Goal: Task Accomplishment & Management: Use online tool/utility

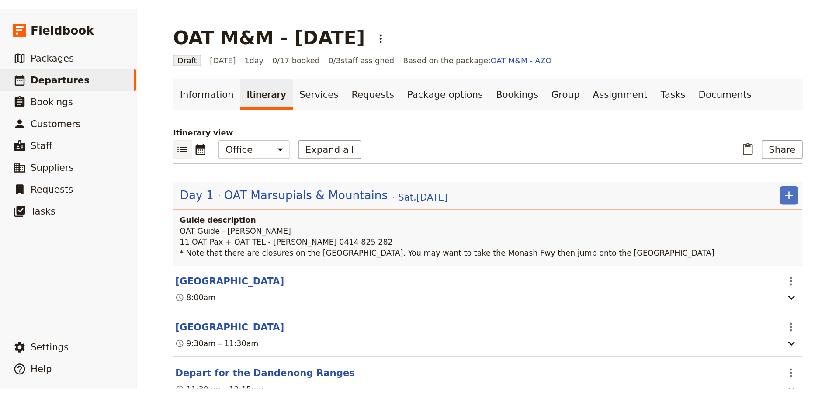
scroll to position [87, 0]
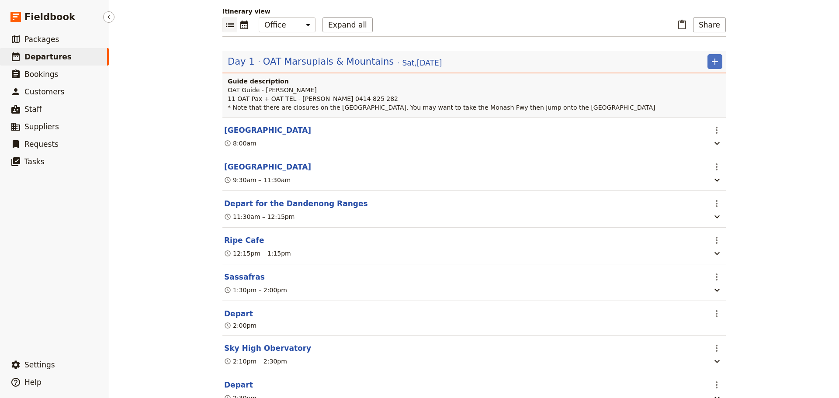
click at [59, 59] on span "Departures" at bounding box center [47, 56] width 47 height 9
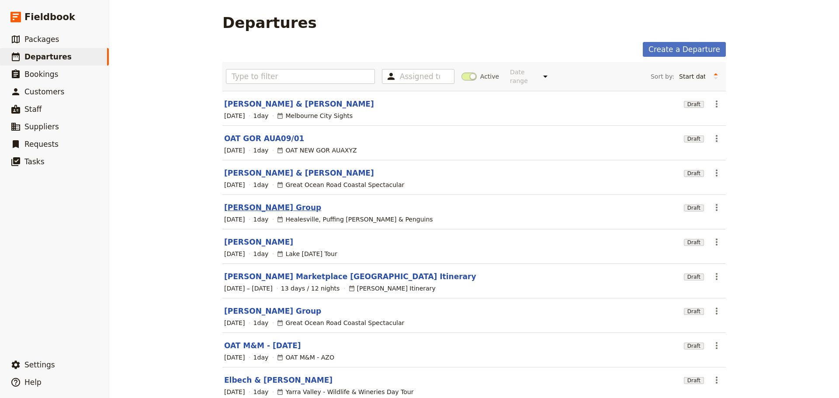
click at [234, 202] on link "[PERSON_NAME] Group" at bounding box center [272, 207] width 97 height 10
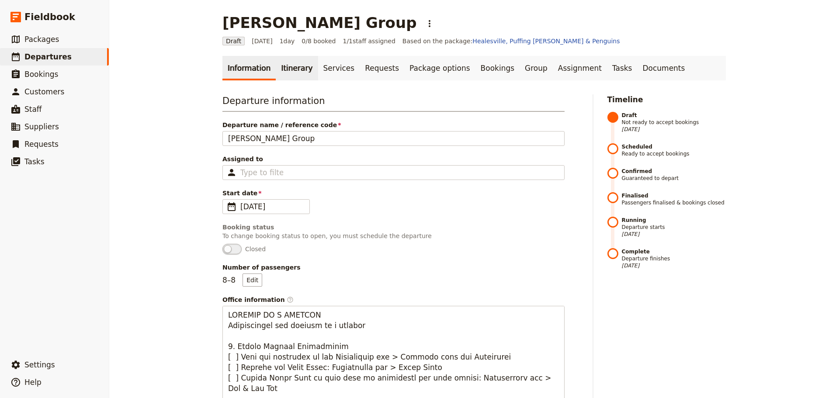
click at [285, 67] on link "Itinerary" at bounding box center [297, 68] width 42 height 24
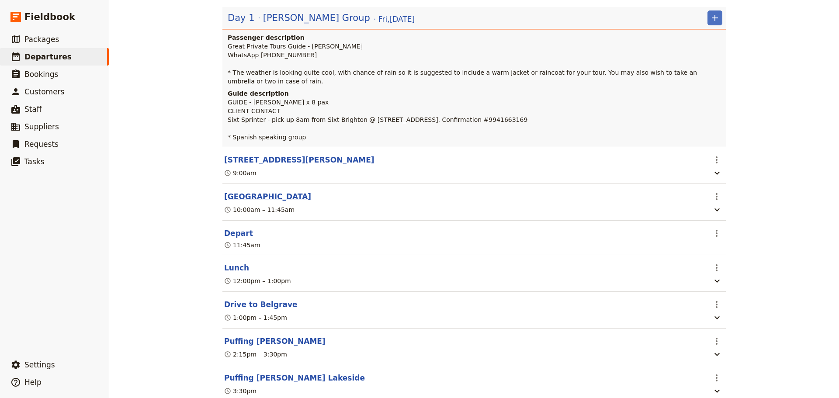
click at [263, 202] on button "[GEOGRAPHIC_DATA]" at bounding box center [267, 196] width 87 height 10
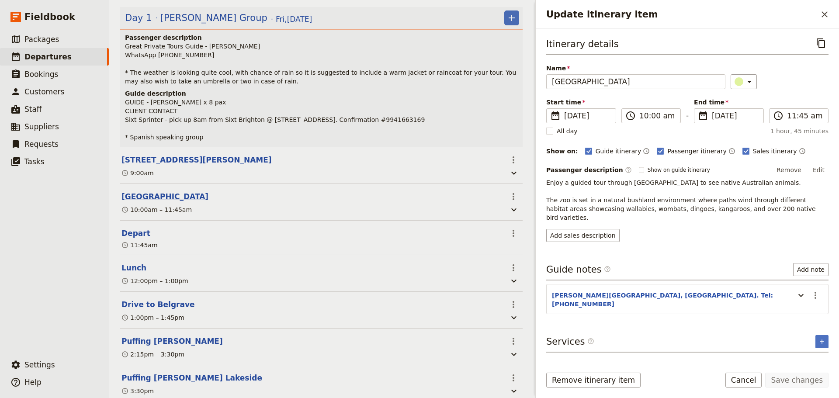
scroll to position [136, 0]
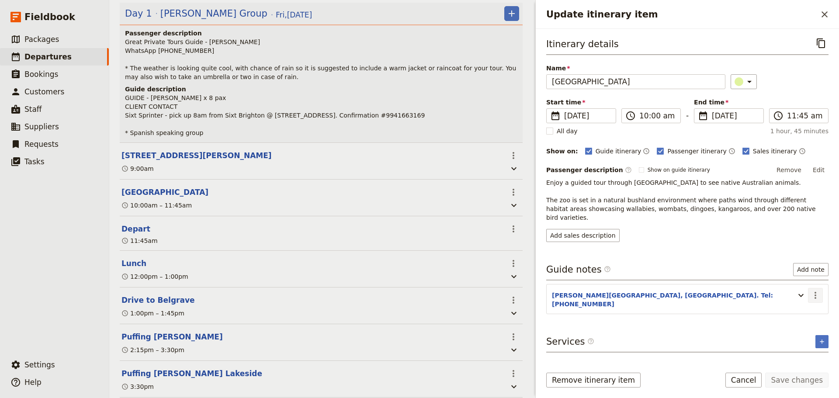
click at [671, 290] on icon "Actions" at bounding box center [815, 295] width 10 height 10
click at [671, 303] on span "Edit note" at bounding box center [791, 305] width 28 height 9
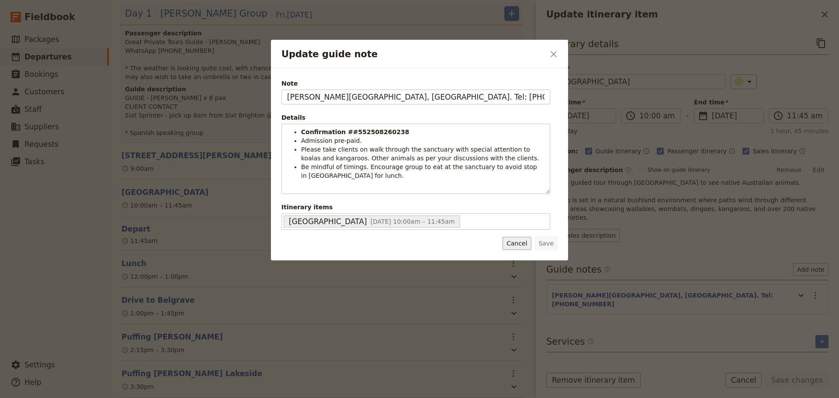
click at [525, 240] on button "Cancel" at bounding box center [517, 243] width 28 height 13
